Goal: Transaction & Acquisition: Obtain resource

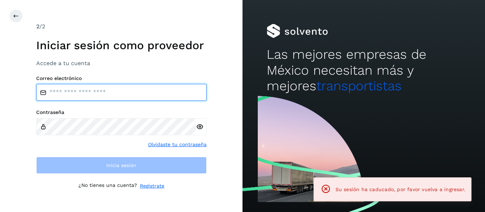
click at [76, 86] on input "email" at bounding box center [121, 92] width 170 height 17
type input "**********"
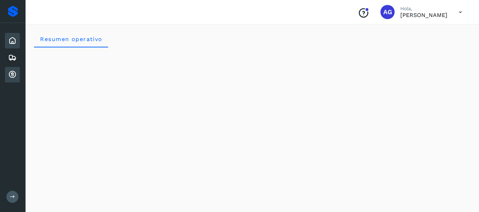
click at [10, 72] on icon at bounding box center [12, 75] width 9 height 9
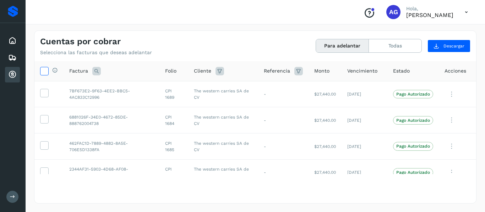
click at [43, 71] on icon at bounding box center [43, 70] width 7 height 7
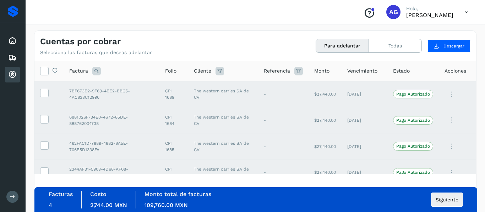
scroll to position [12, 0]
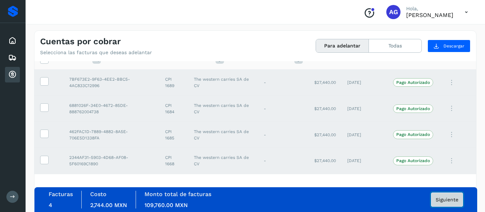
click at [444, 199] on span "Siguiente" at bounding box center [446, 200] width 23 height 5
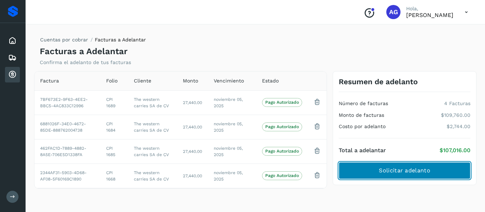
click at [423, 175] on span "Solicitar adelanto" at bounding box center [403, 171] width 51 height 8
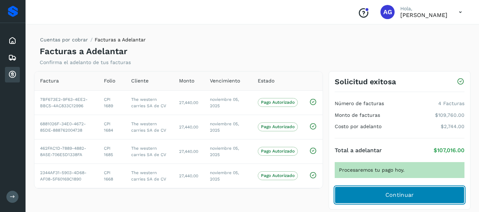
click at [420, 197] on button "Continuar" at bounding box center [400, 195] width 130 height 17
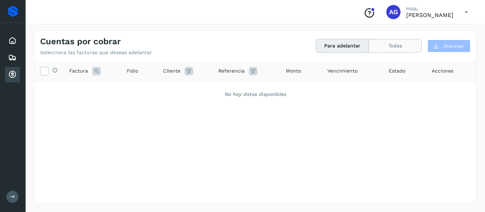
click at [392, 49] on button "Todas" at bounding box center [395, 45] width 52 height 13
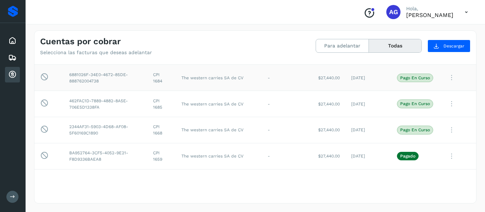
scroll to position [42, 0]
